Goal: Check status

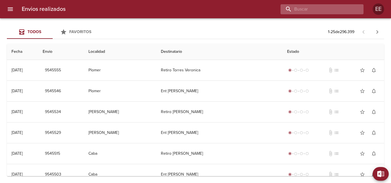
click at [329, 10] on input "buscar" at bounding box center [317, 9] width 73 height 10
type input "[PERSON_NAME]"
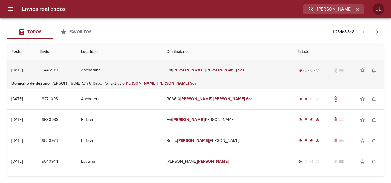
click at [205, 69] on em "[PERSON_NAME]" at bounding box center [221, 70] width 32 height 5
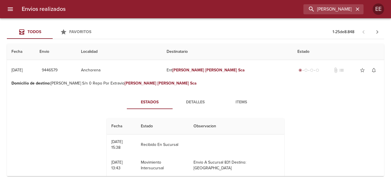
click at [190, 103] on span "Detalles" at bounding box center [195, 102] width 39 height 7
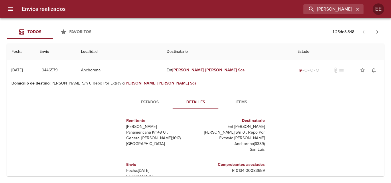
scroll to position [86, 0]
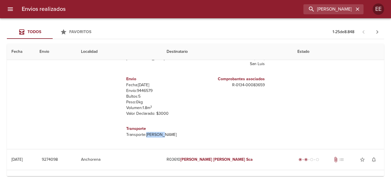
drag, startPoint x: 142, startPoint y: 133, endPoint x: 172, endPoint y: 139, distance: 30.8
click at [172, 139] on div "Transporte Transporte: [PERSON_NAME]" at bounding box center [159, 132] width 67 height 17
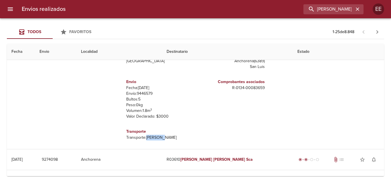
scroll to position [0, 0]
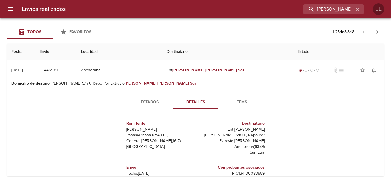
click at [236, 104] on span "Items" at bounding box center [241, 102] width 39 height 7
